Goal: Information Seeking & Learning: Learn about a topic

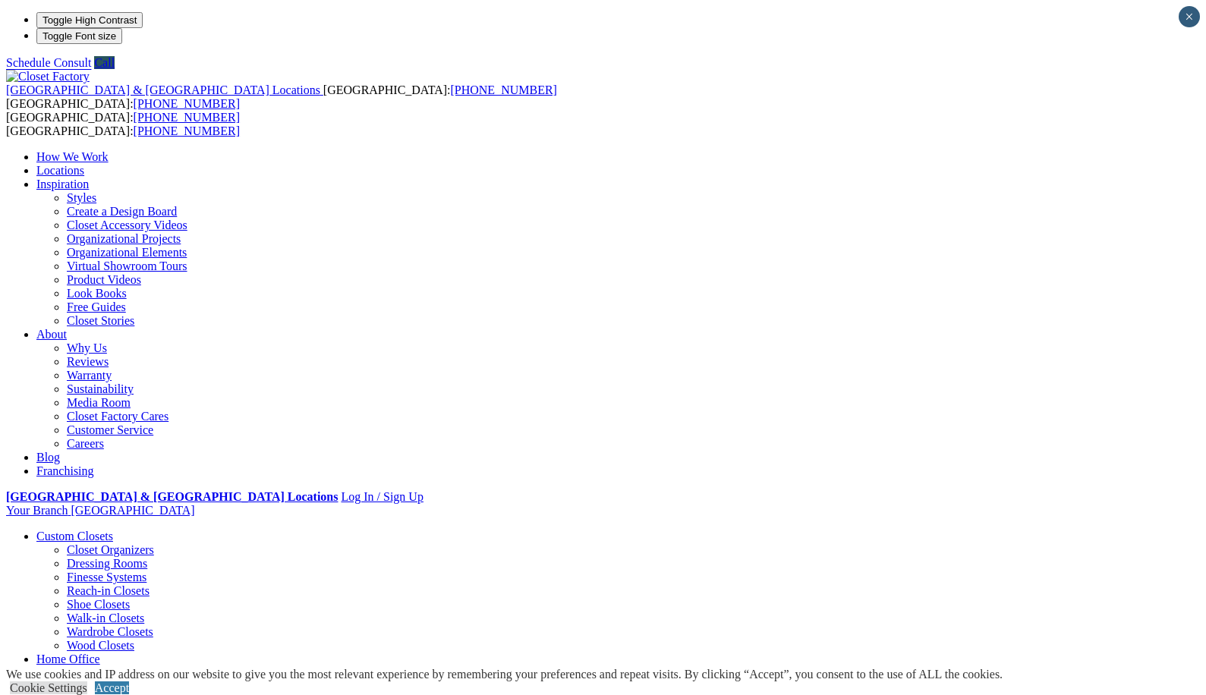
click at [177, 205] on link "Create a Design Board" at bounding box center [122, 211] width 110 height 13
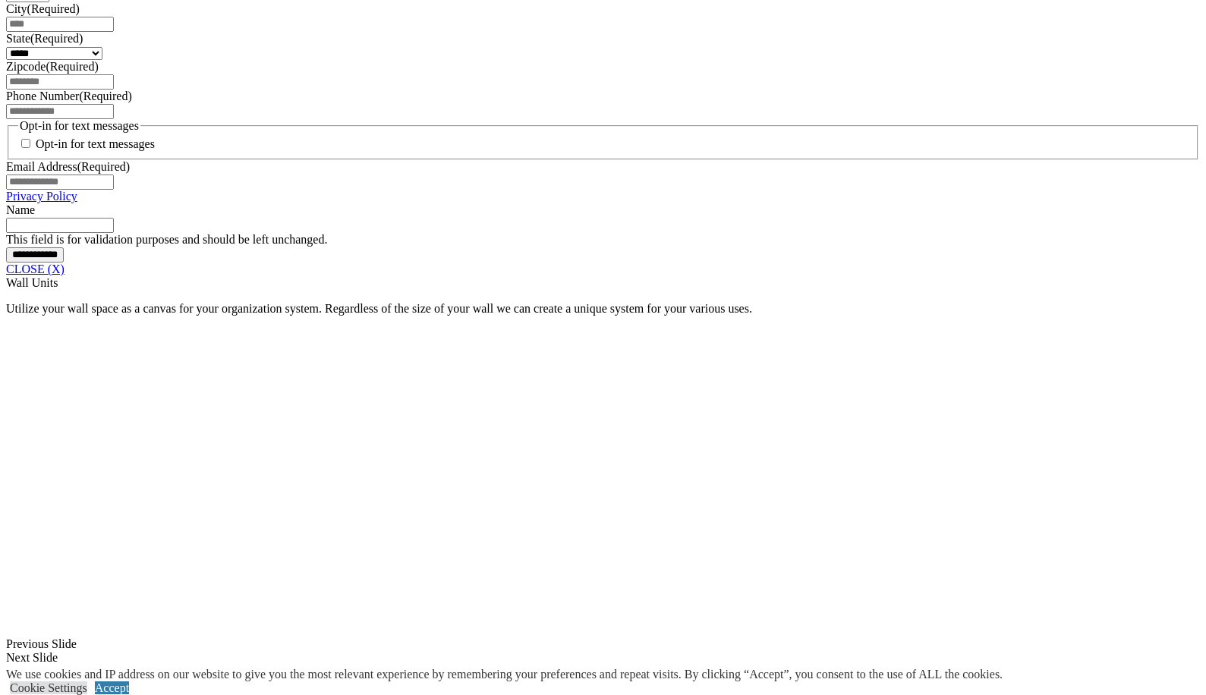
scroll to position [1017, 0]
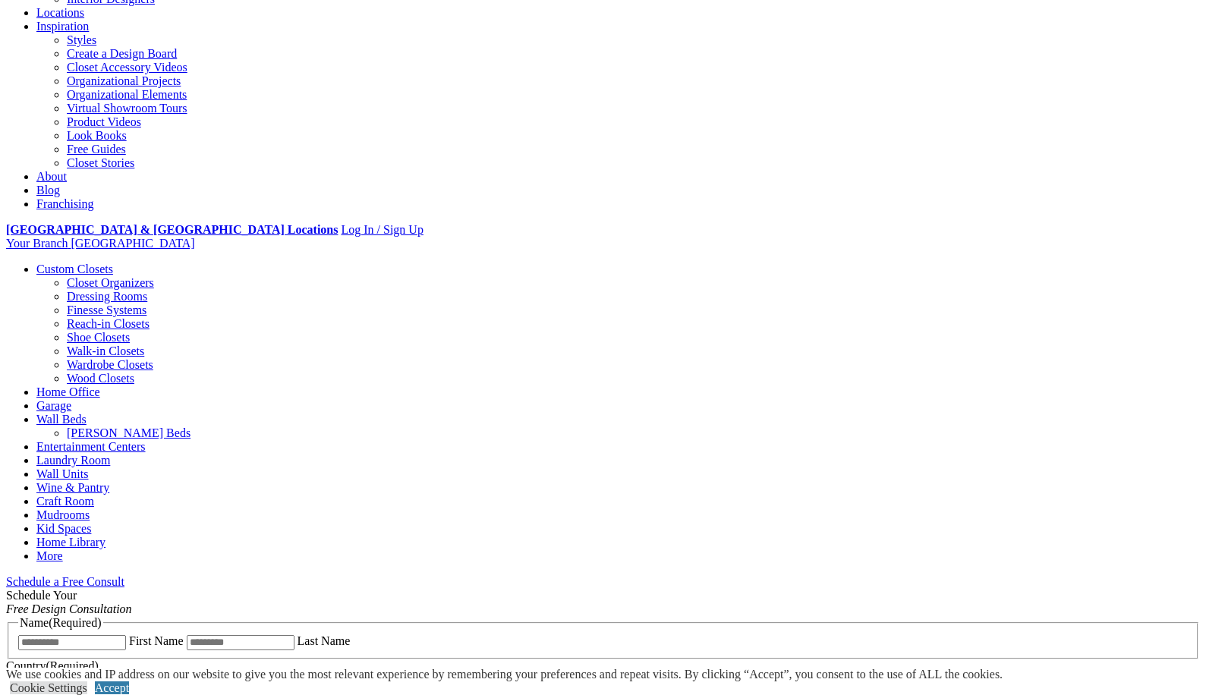
scroll to position [258, 0]
